Goal: Use online tool/utility: Utilize a website feature to perform a specific function

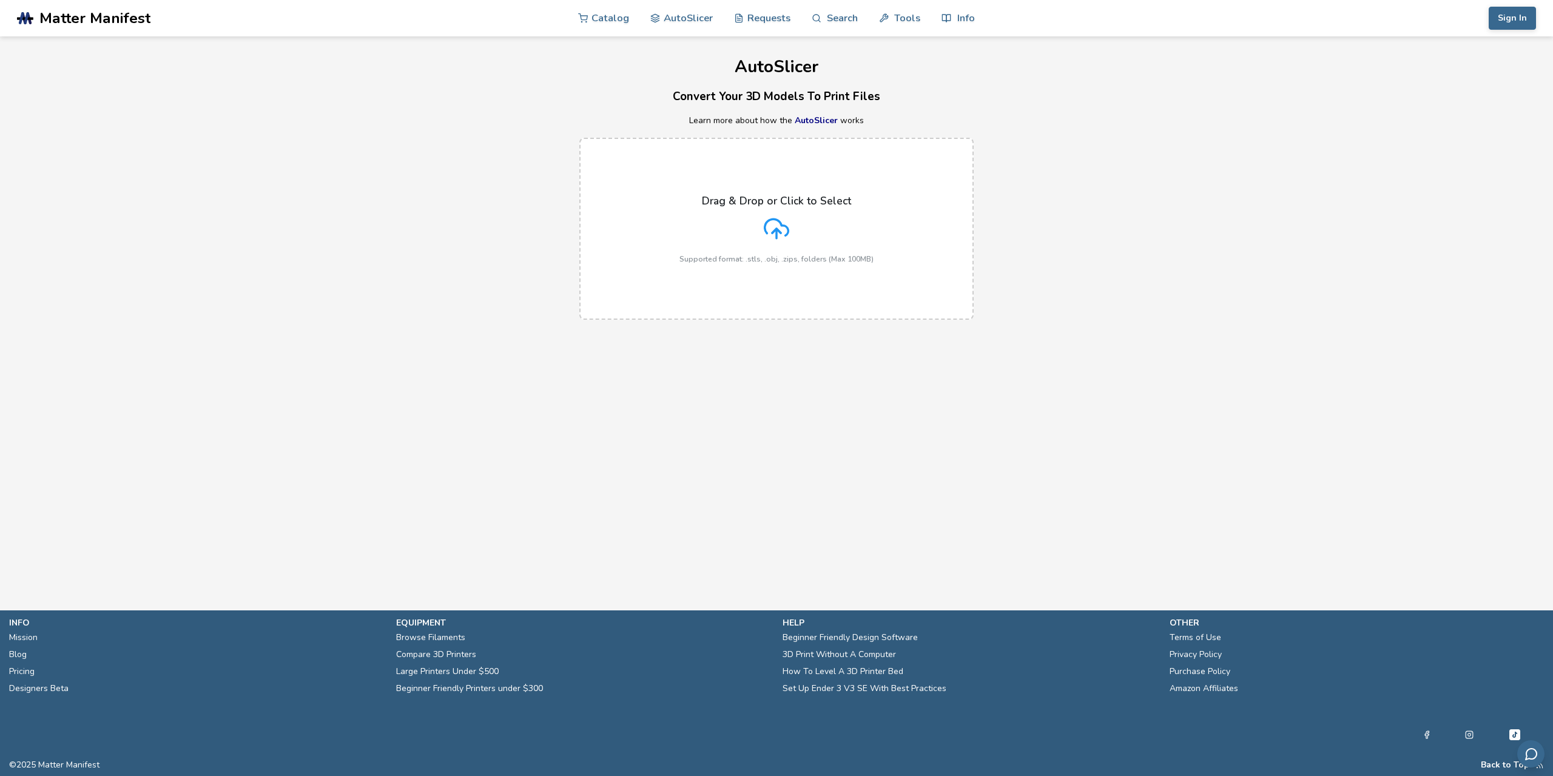
click at [881, 462] on main "AutoSlicer Convert Your 3D Models To Print Files Learn more about how the AutoS…" at bounding box center [776, 287] width 1553 height 574
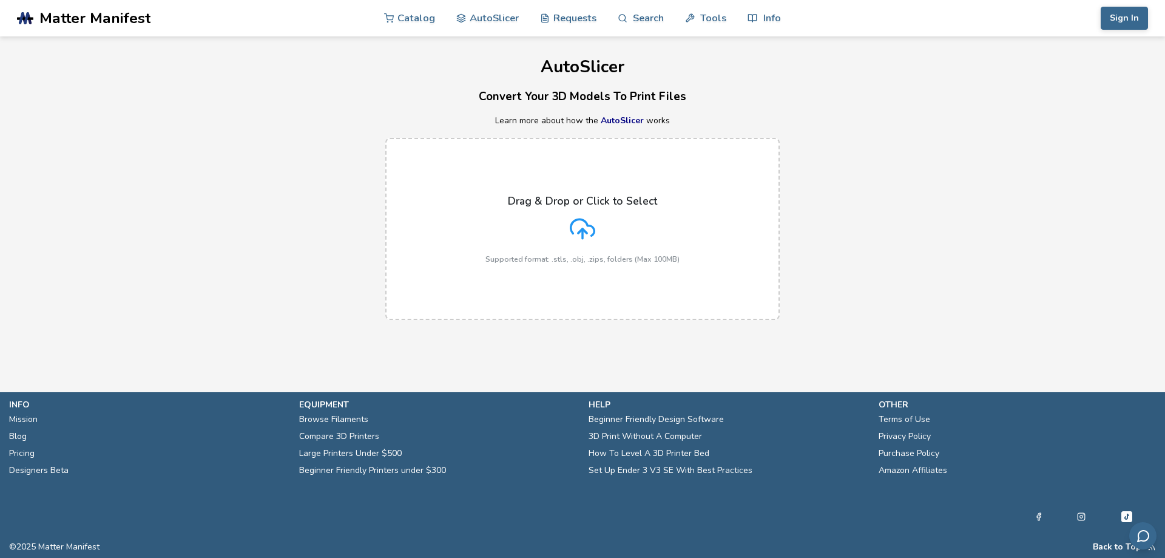
click at [541, 249] on div "Drag & Drop or Click to Select Supported format: .stls, .obj, .zips, folders (M…" at bounding box center [582, 229] width 194 height 69
click at [0, 0] on input "Drag & Drop or Click to Select Supported format: .stls, .obj, .zips, folders (M…" at bounding box center [0, 0] width 0 height 0
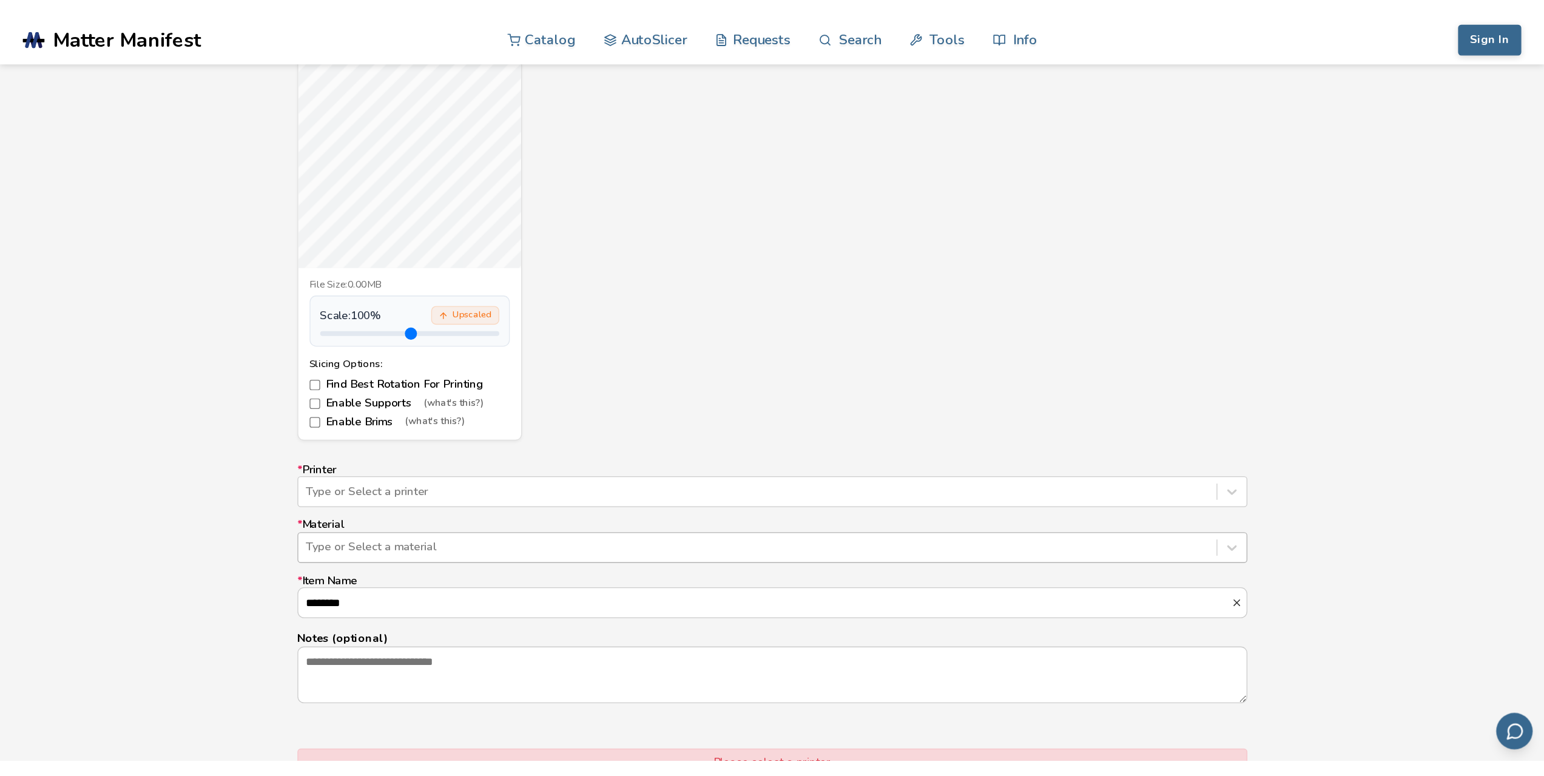
scroll to position [546, 0]
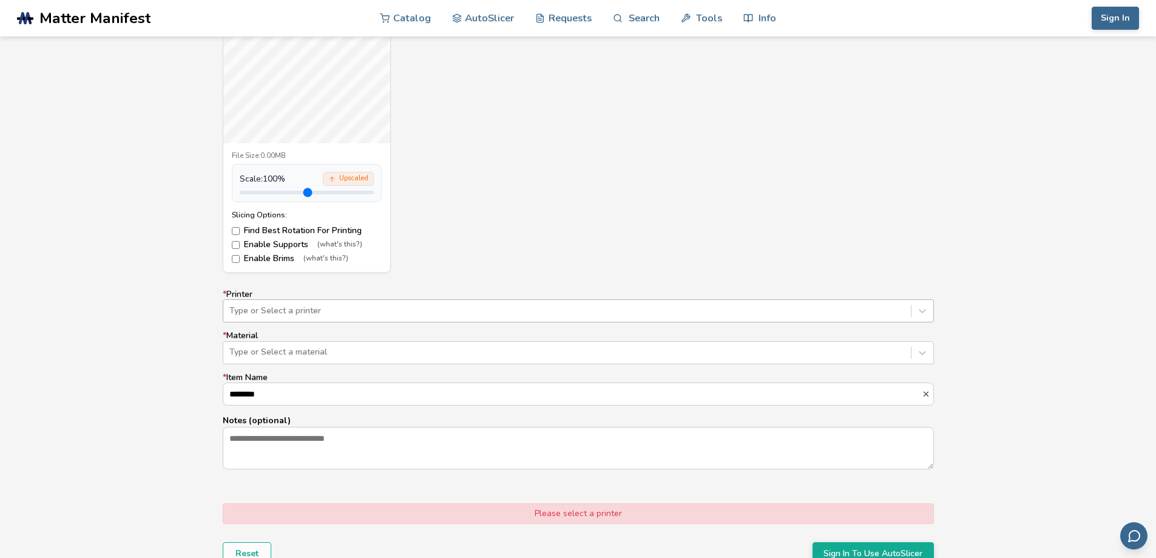
click at [298, 304] on div "Type or Select a printer" at bounding box center [566, 310] width 687 height 17
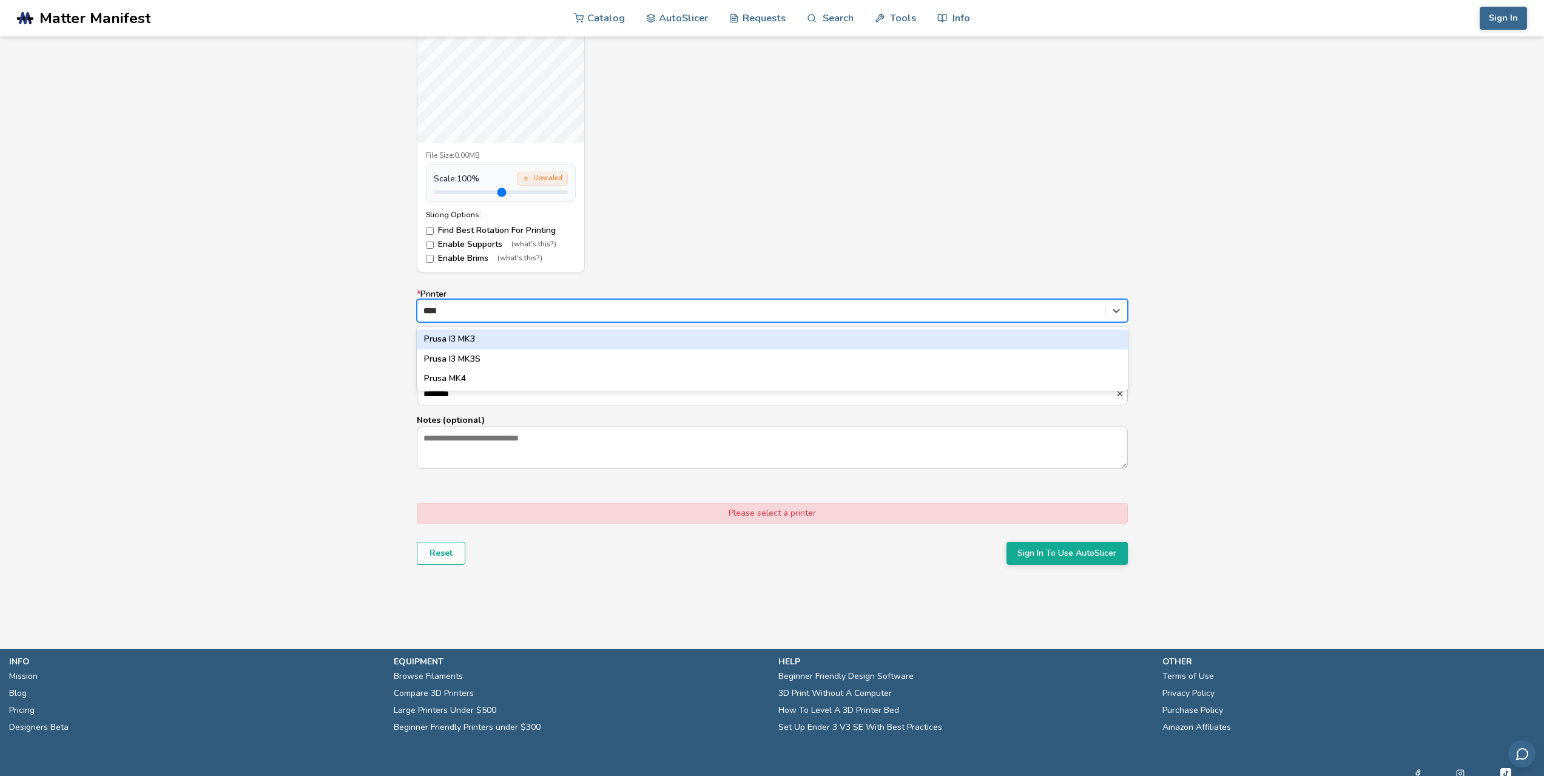
type input "*****"
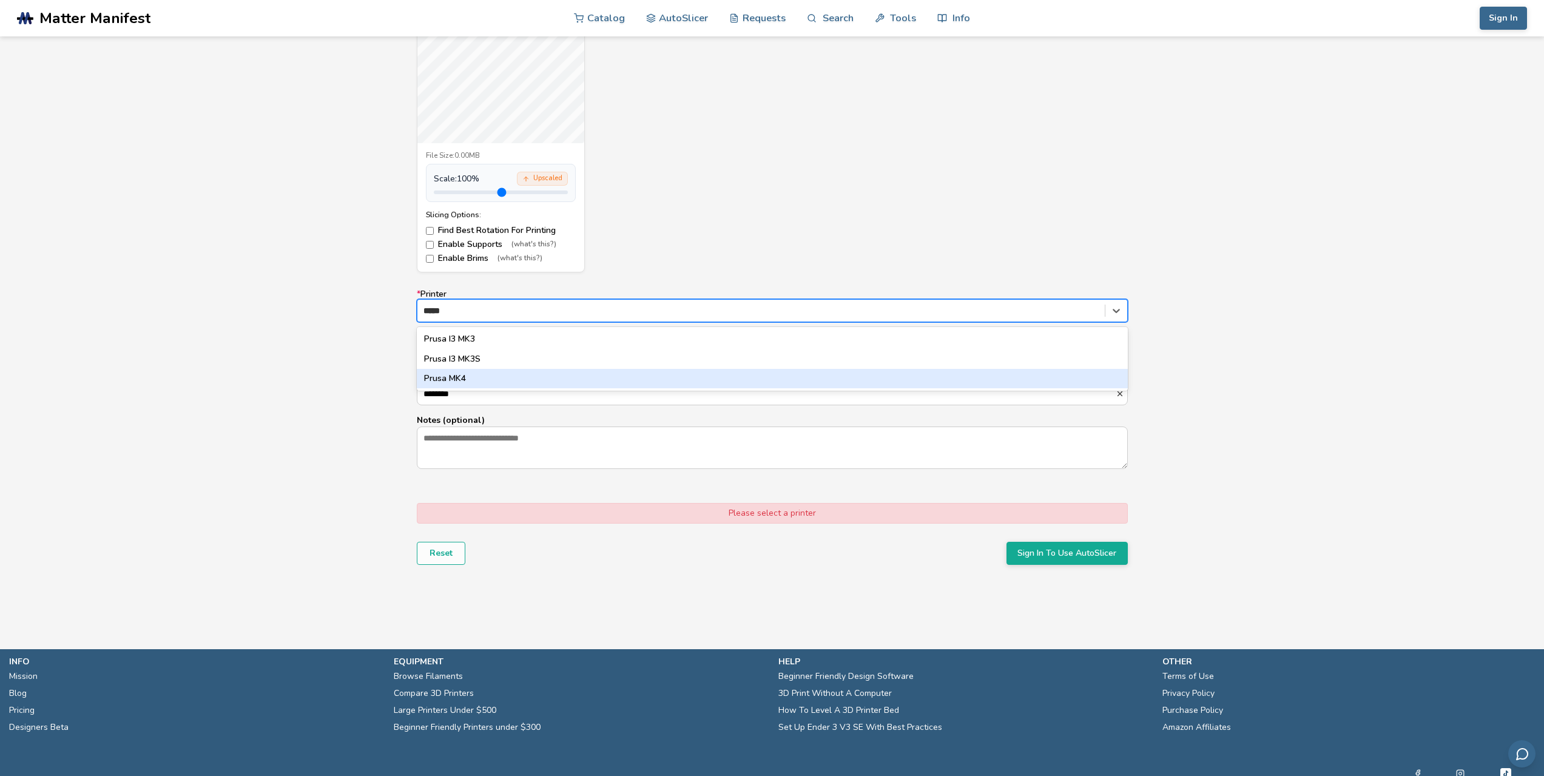
click at [521, 385] on div "Prusa MK4" at bounding box center [772, 378] width 711 height 19
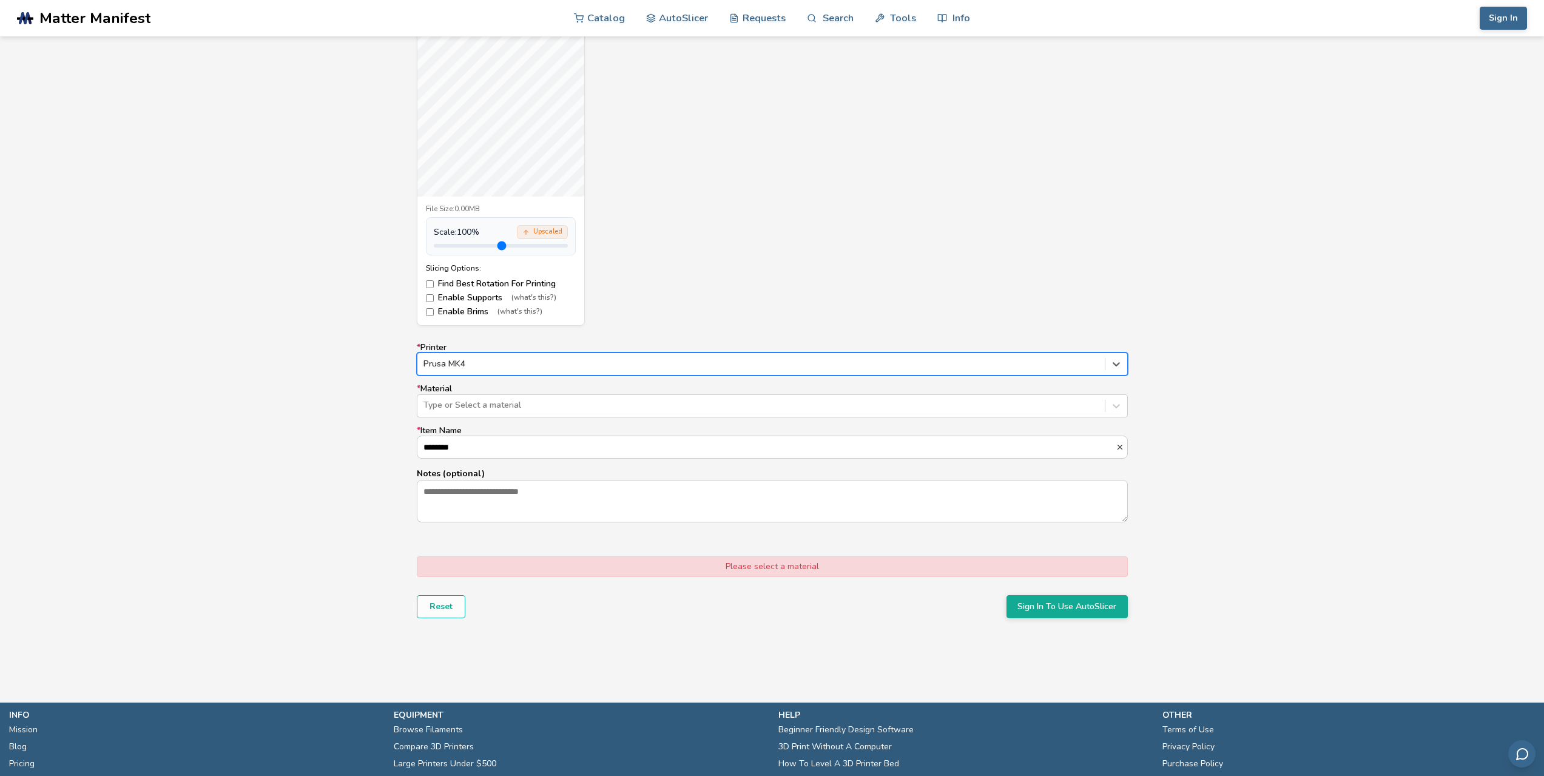
scroll to position [485, 0]
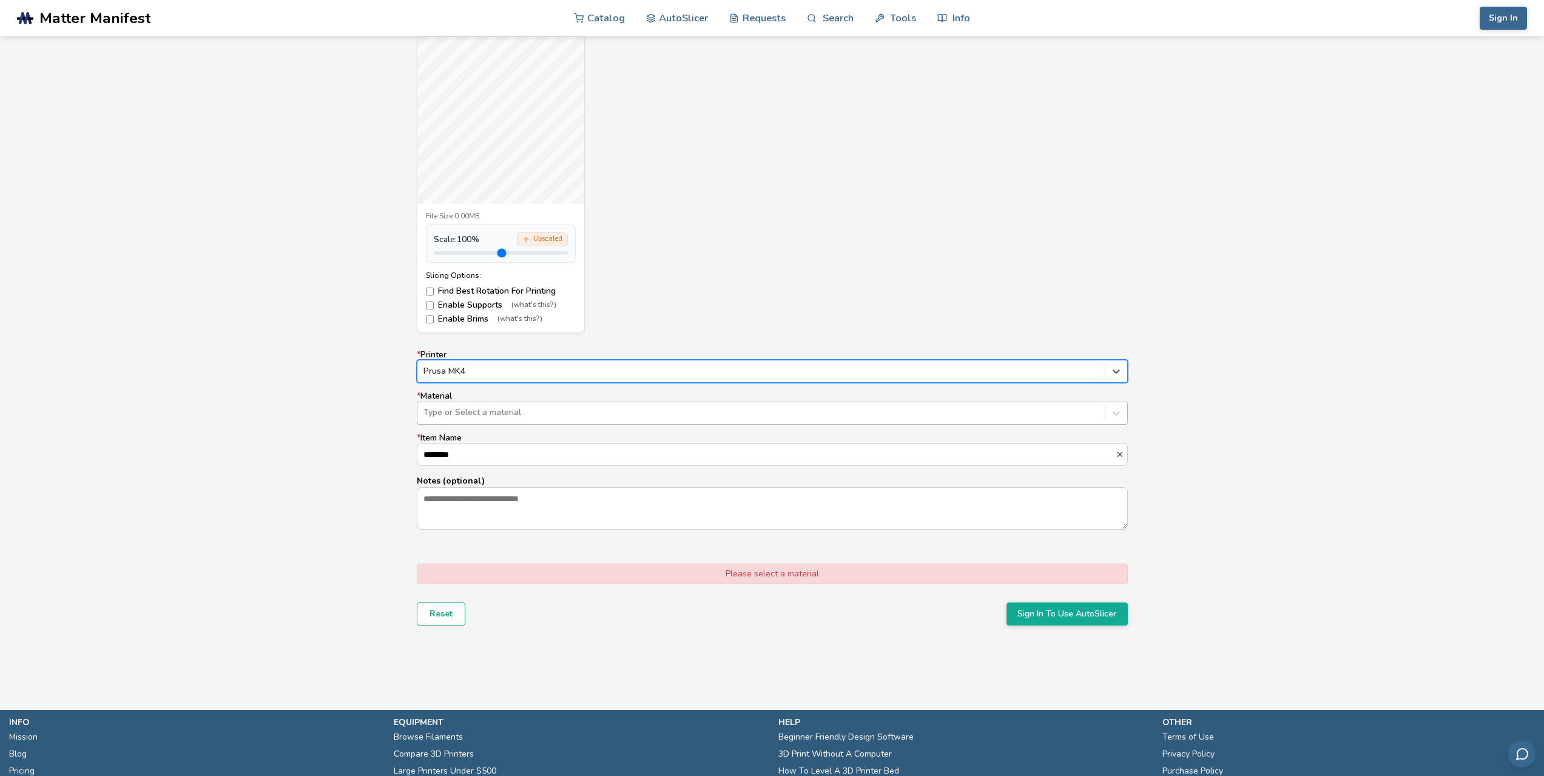
click at [484, 406] on div "Type or Select a material" at bounding box center [760, 412] width 687 height 17
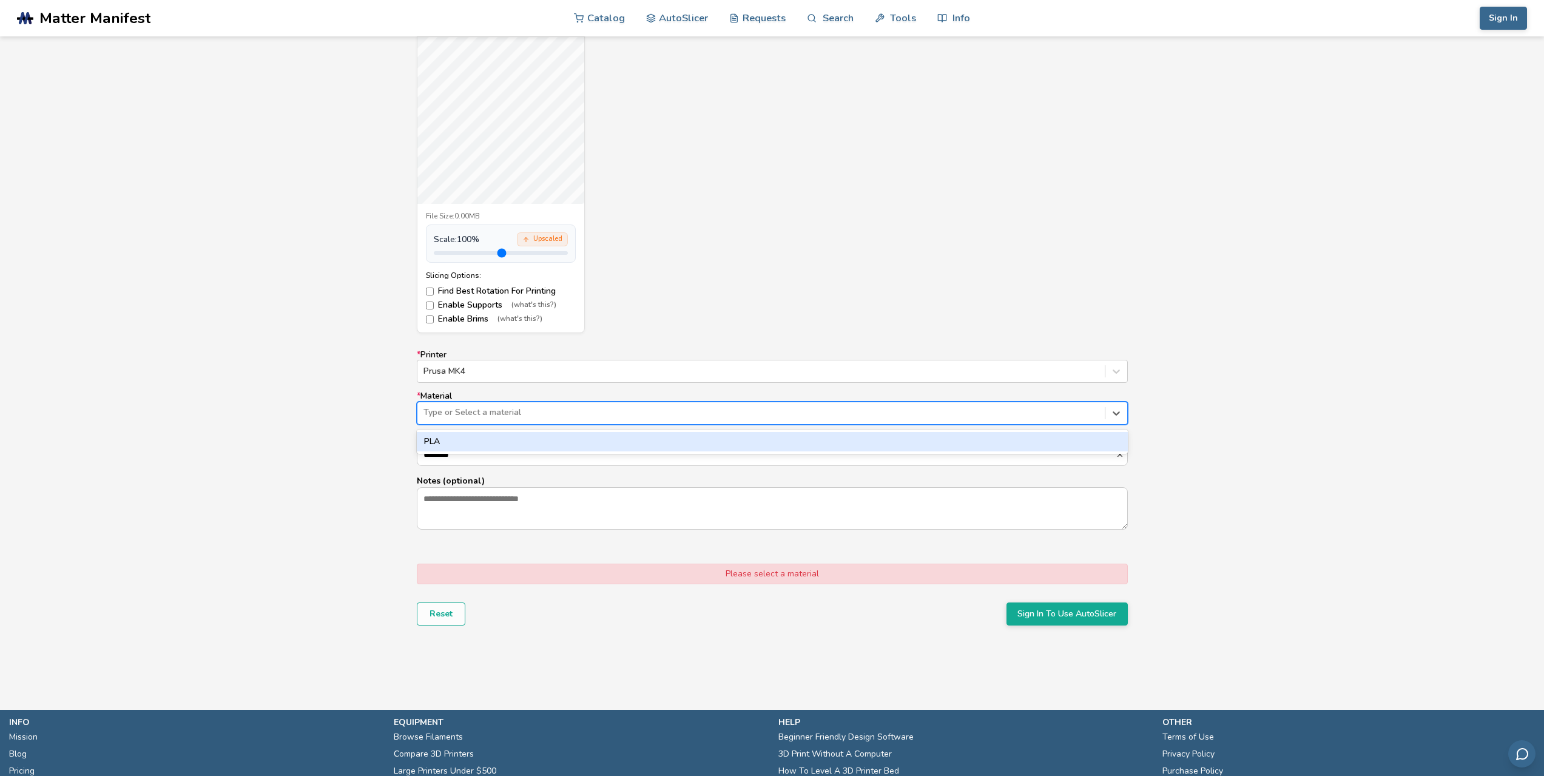
click at [476, 437] on div "PLA" at bounding box center [772, 441] width 711 height 19
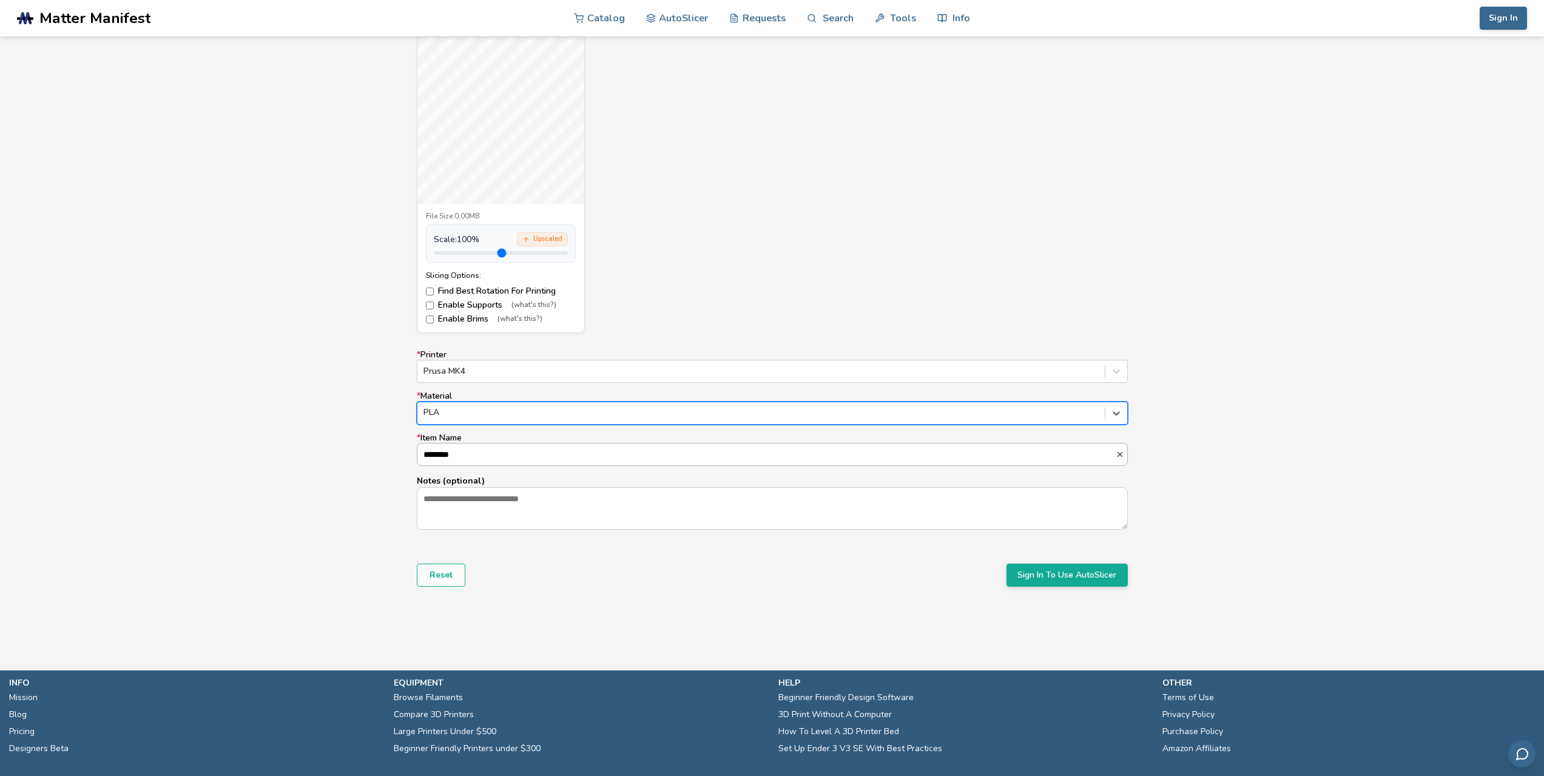
click at [462, 453] on input "********" at bounding box center [766, 454] width 698 height 22
click at [476, 506] on textarea "Notes (optional)" at bounding box center [772, 508] width 710 height 41
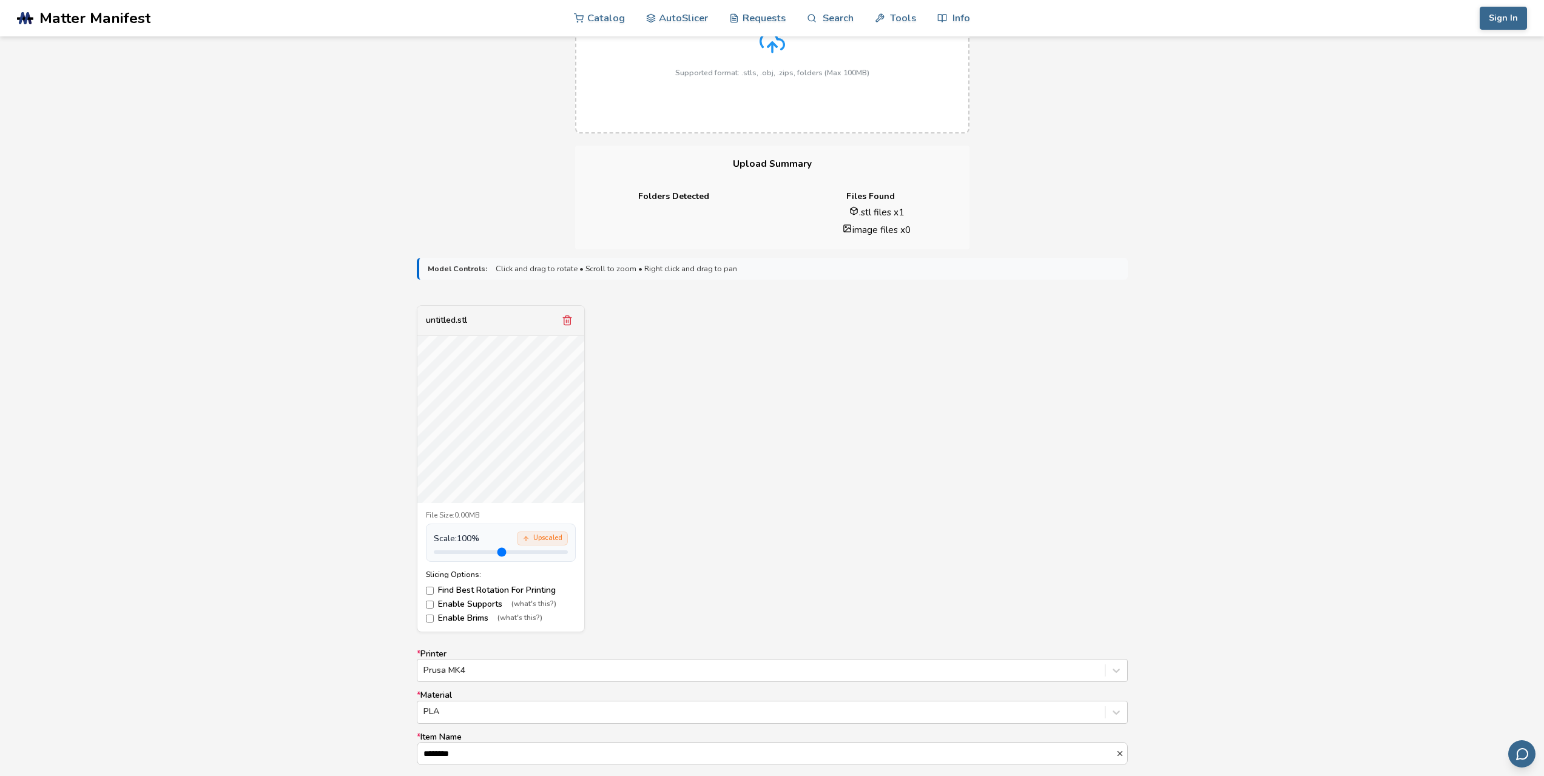
scroll to position [121, 0]
